Goal: Transaction & Acquisition: Purchase product/service

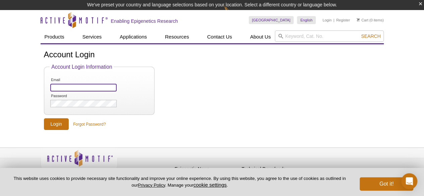
click at [95, 88] on input "Email" at bounding box center [83, 88] width 66 height 8
paste input "gil.devega@medgenome.com"
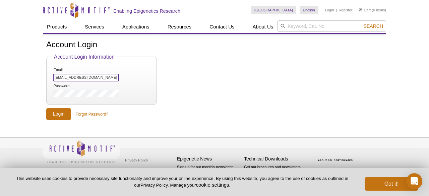
type input "gil.devega@medgenome.com"
click at [60, 114] on input "Login" at bounding box center [58, 114] width 25 height 12
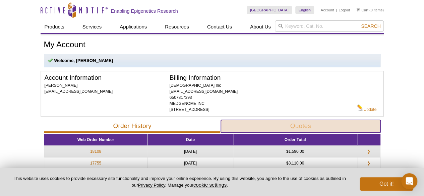
click at [300, 125] on button "Quotes" at bounding box center [300, 126] width 159 height 13
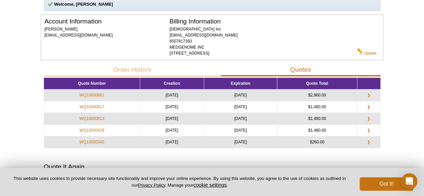
scroll to position [67, 0]
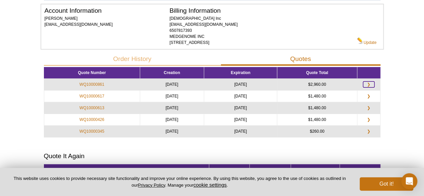
click at [369, 84] on link "❯" at bounding box center [368, 84] width 11 height 6
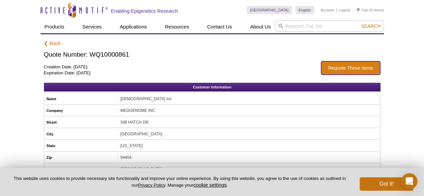
click at [344, 67] on button "Requote These Items" at bounding box center [350, 68] width 60 height 14
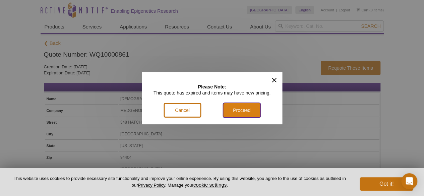
click at [243, 109] on button "Proceed" at bounding box center [242, 110] width 38 height 15
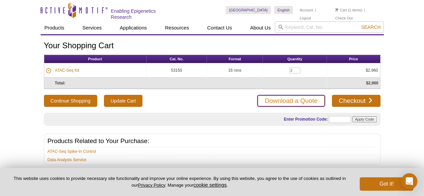
click at [300, 98] on link "Download a Quote" at bounding box center [291, 101] width 68 height 12
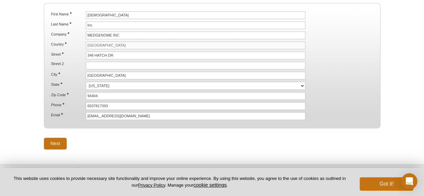
scroll to position [100, 0]
click at [55, 138] on input "Next" at bounding box center [55, 143] width 23 height 12
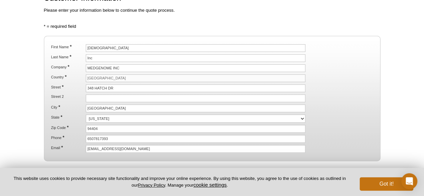
scroll to position [33, 0]
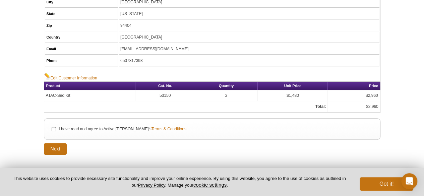
scroll to position [134, 0]
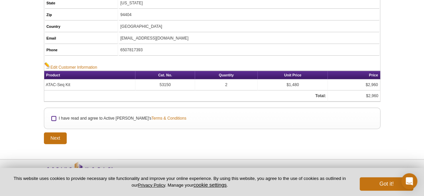
click at [53, 116] on input "I have read and agree to Active Motif's Terms & Conditions" at bounding box center [54, 118] width 4 height 4
checkbox input "true"
click at [56, 133] on input "Next" at bounding box center [55, 138] width 23 height 12
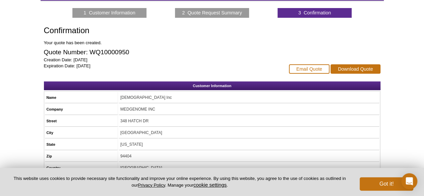
scroll to position [84, 0]
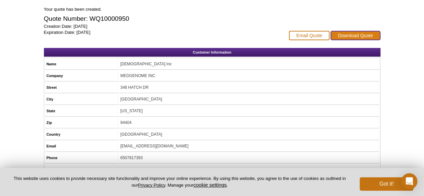
click at [356, 33] on link "Download Quote" at bounding box center [355, 35] width 50 height 9
click at [396, 65] on div "Active Motif Logo Enabling Epigenetics Research 0 Search Skip to content Active…" at bounding box center [212, 107] width 424 height 348
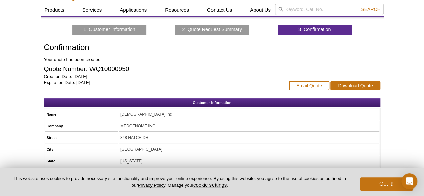
scroll to position [0, 0]
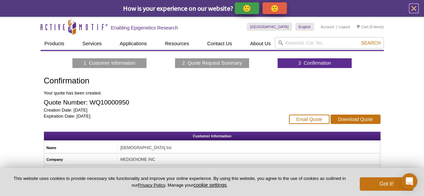
click at [413, 6] on icon "close" at bounding box center [413, 8] width 8 height 8
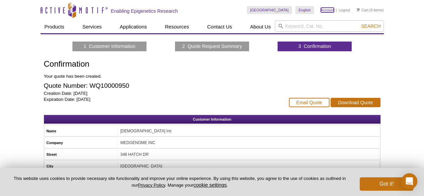
click at [325, 8] on link "Account" at bounding box center [326, 10] width 13 height 5
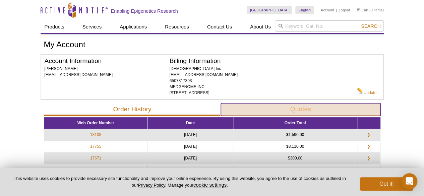
click at [258, 109] on button "Quotes" at bounding box center [300, 109] width 159 height 13
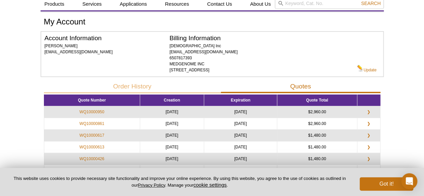
scroll to position [33, 0]
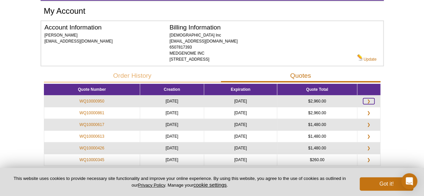
click at [370, 100] on link "❯" at bounding box center [368, 101] width 11 height 6
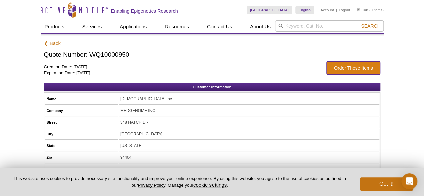
click at [346, 66] on button "Order These Items" at bounding box center [353, 68] width 54 height 14
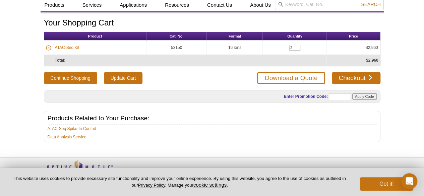
scroll to position [33, 0]
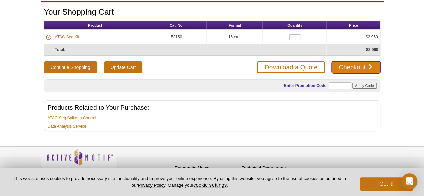
click at [342, 66] on link "Checkout" at bounding box center [356, 67] width 48 height 12
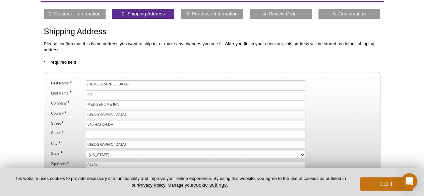
scroll to position [100, 0]
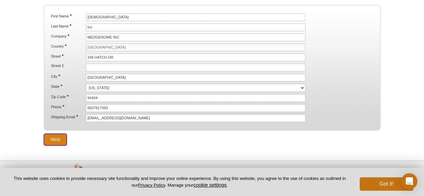
click at [54, 134] on input "Next" at bounding box center [55, 140] width 23 height 12
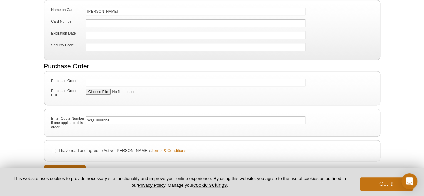
scroll to position [134, 0]
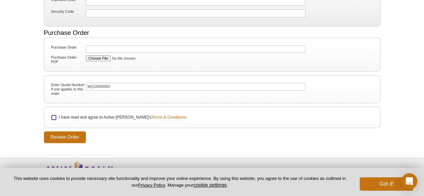
click at [53, 115] on input "I have read and agree to Active Motif's Terms & Conditions" at bounding box center [54, 117] width 4 height 4
checkbox input "true"
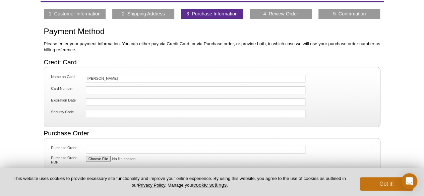
scroll to position [100, 0]
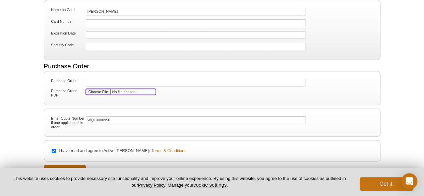
click at [100, 91] on input "Purchase Order PDF" at bounding box center [121, 92] width 70 height 6
type input "C:\fakepath\PO 4600005781 (1).pdf"
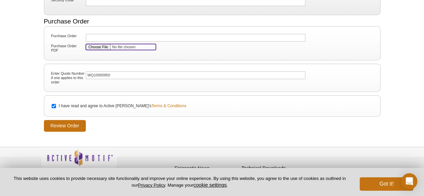
scroll to position [152, 0]
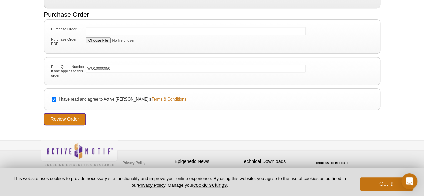
click at [64, 116] on input "Review Order" at bounding box center [65, 119] width 42 height 12
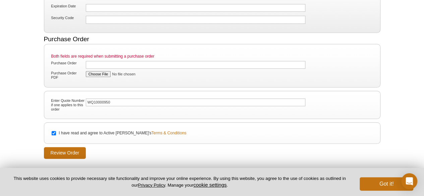
scroll to position [94, 0]
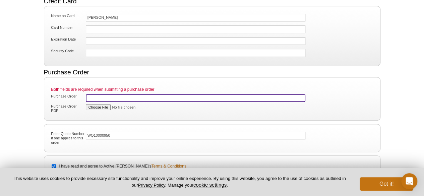
click at [135, 95] on input "Purchase Order" at bounding box center [196, 98] width 220 height 8
paste input "4600005781"
type input "4600005781"
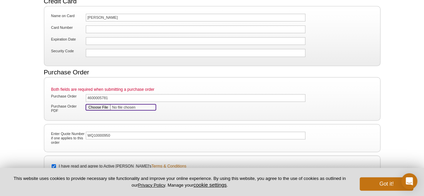
click at [105, 106] on input "Purchase Order PDF" at bounding box center [121, 107] width 70 height 6
type input "C:\fakepath\PO 4600005781 (1).pdf"
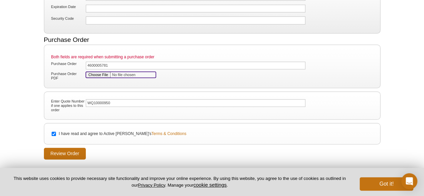
scroll to position [161, 0]
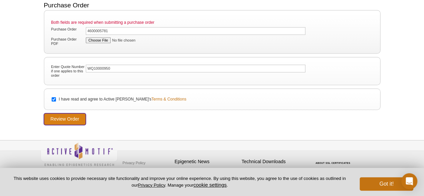
click at [70, 116] on input "Review Order" at bounding box center [65, 119] width 42 height 12
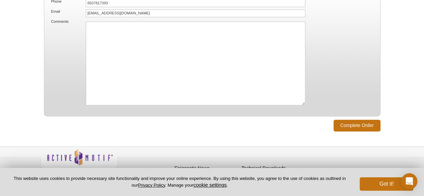
scroll to position [475, 0]
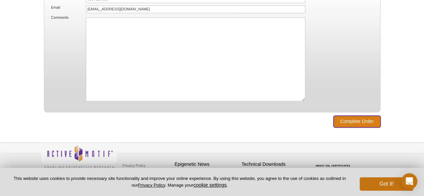
click at [357, 116] on input "Complete Order" at bounding box center [356, 122] width 47 height 12
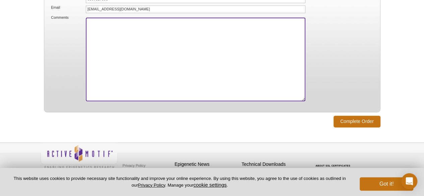
click at [168, 32] on textarea "Comments" at bounding box center [196, 59] width 220 height 84
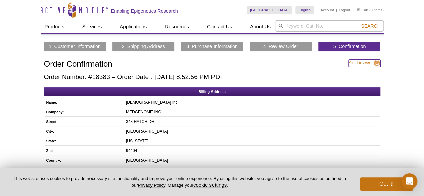
click at [376, 63] on link "Print this page" at bounding box center [364, 63] width 32 height 7
click at [347, 9] on link "Logout" at bounding box center [343, 10] width 11 height 5
